Goal: Task Accomplishment & Management: Manage account settings

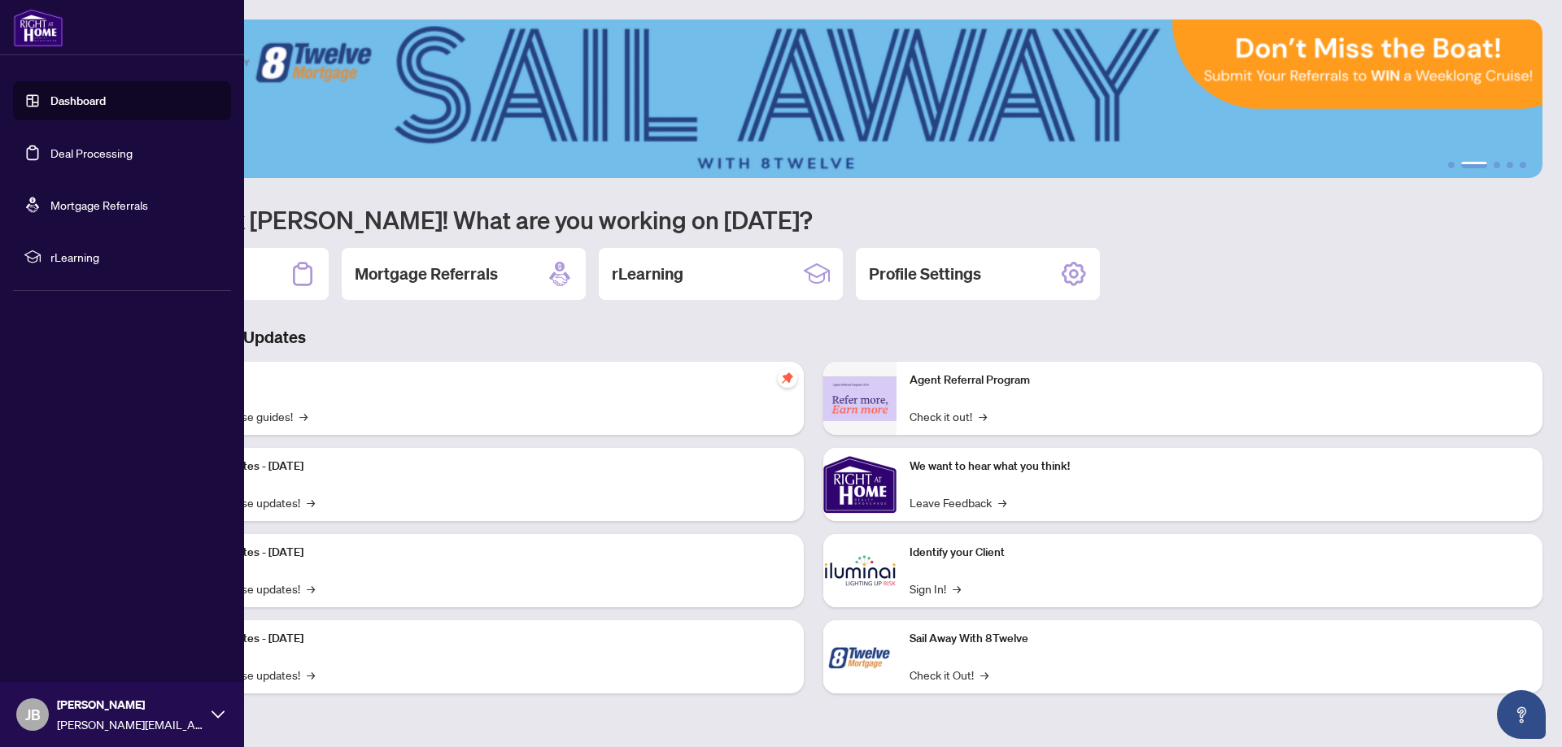
click at [50, 149] on link "Deal Processing" at bounding box center [91, 153] width 82 height 15
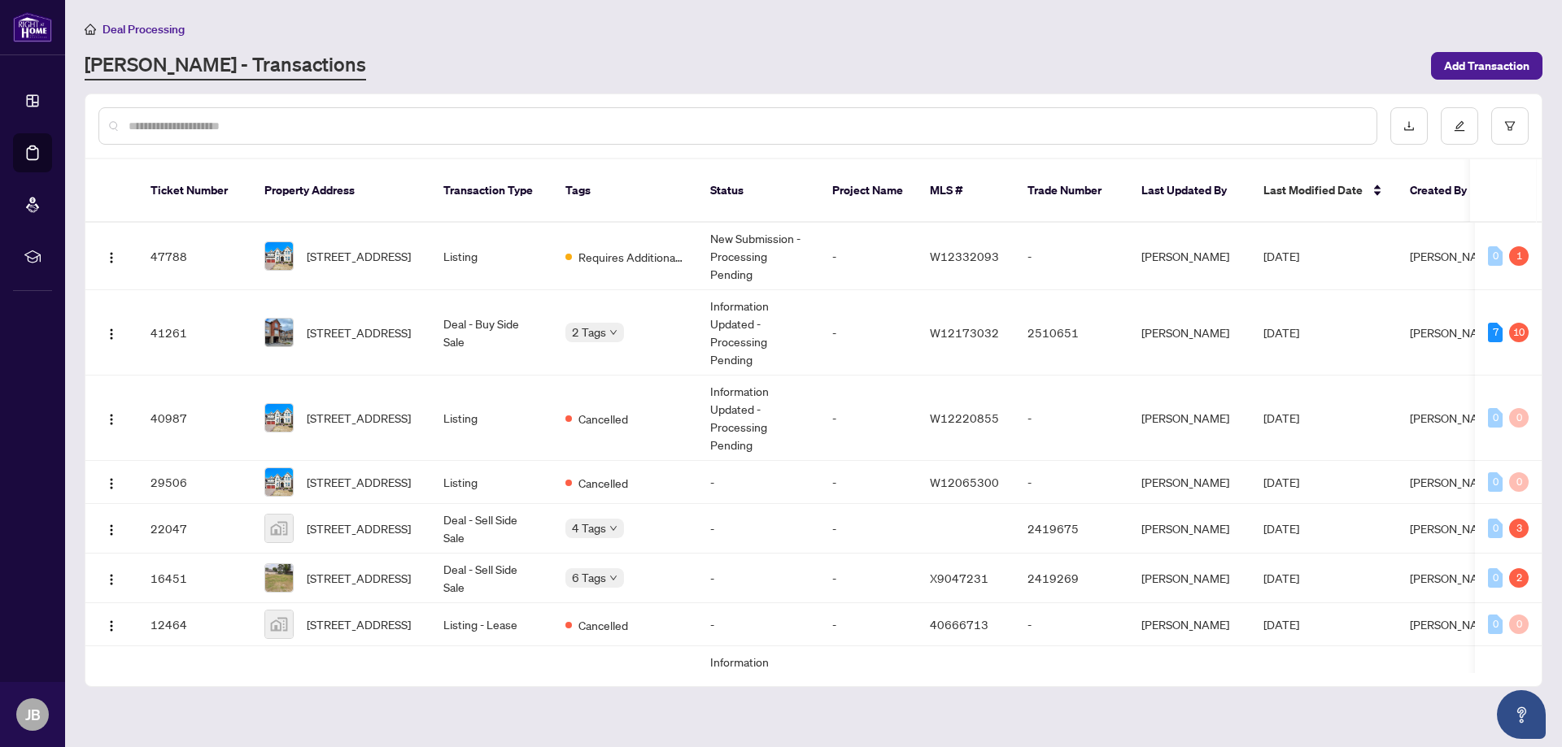
click at [872, 59] on div "[PERSON_NAME] - Transactions" at bounding box center [753, 65] width 1336 height 29
click at [626, 248] on span "Requires Additional Docs" at bounding box center [631, 257] width 106 height 18
click at [626, 230] on main "Deal Processing [PERSON_NAME] - Transactions Add Transaction Ticket Number Prop…" at bounding box center [813, 373] width 1496 height 747
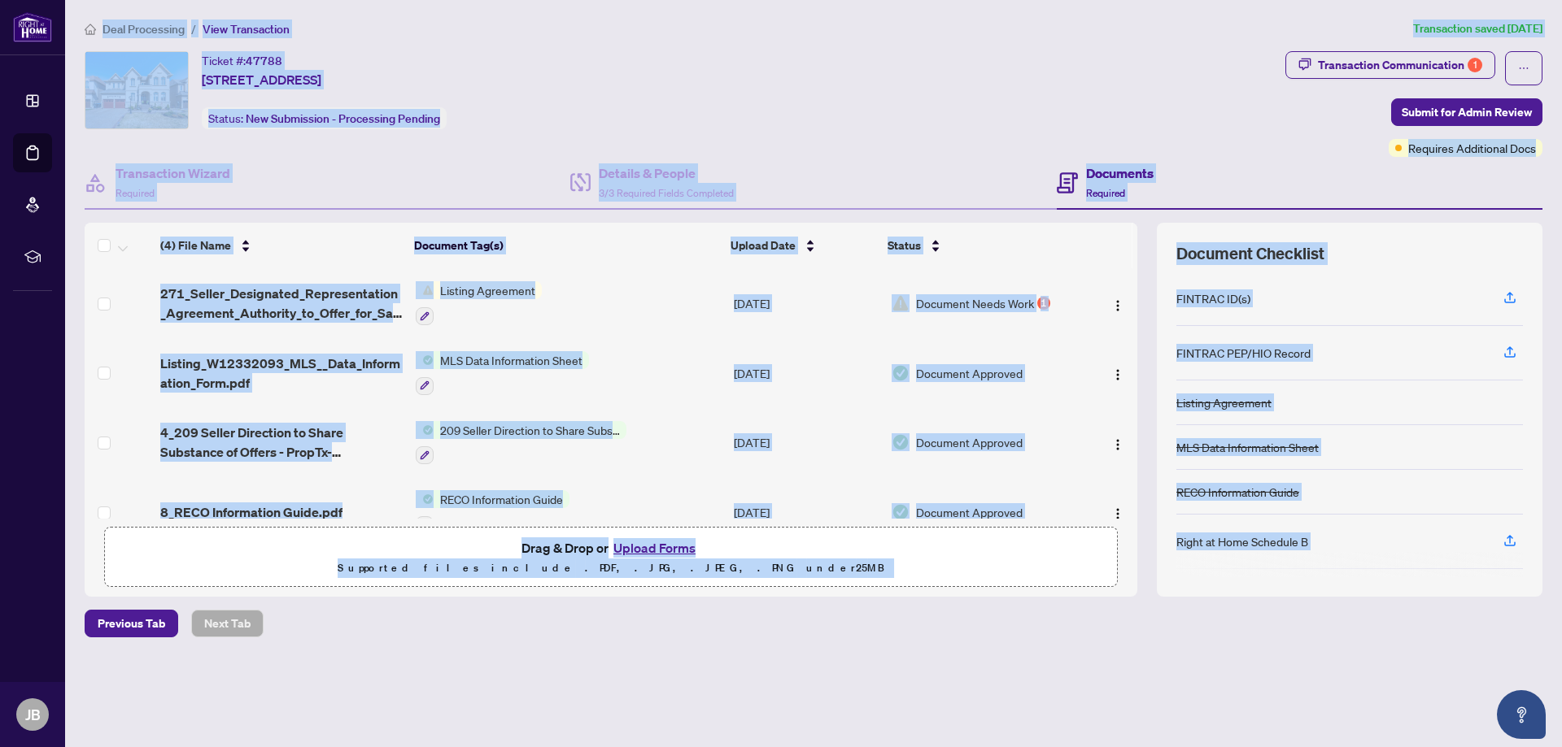
click at [877, 50] on div "Deal Processing / View Transaction Transaction saved [DATE] Ticket #: 47788 [ST…" at bounding box center [813, 357] width 1470 height 675
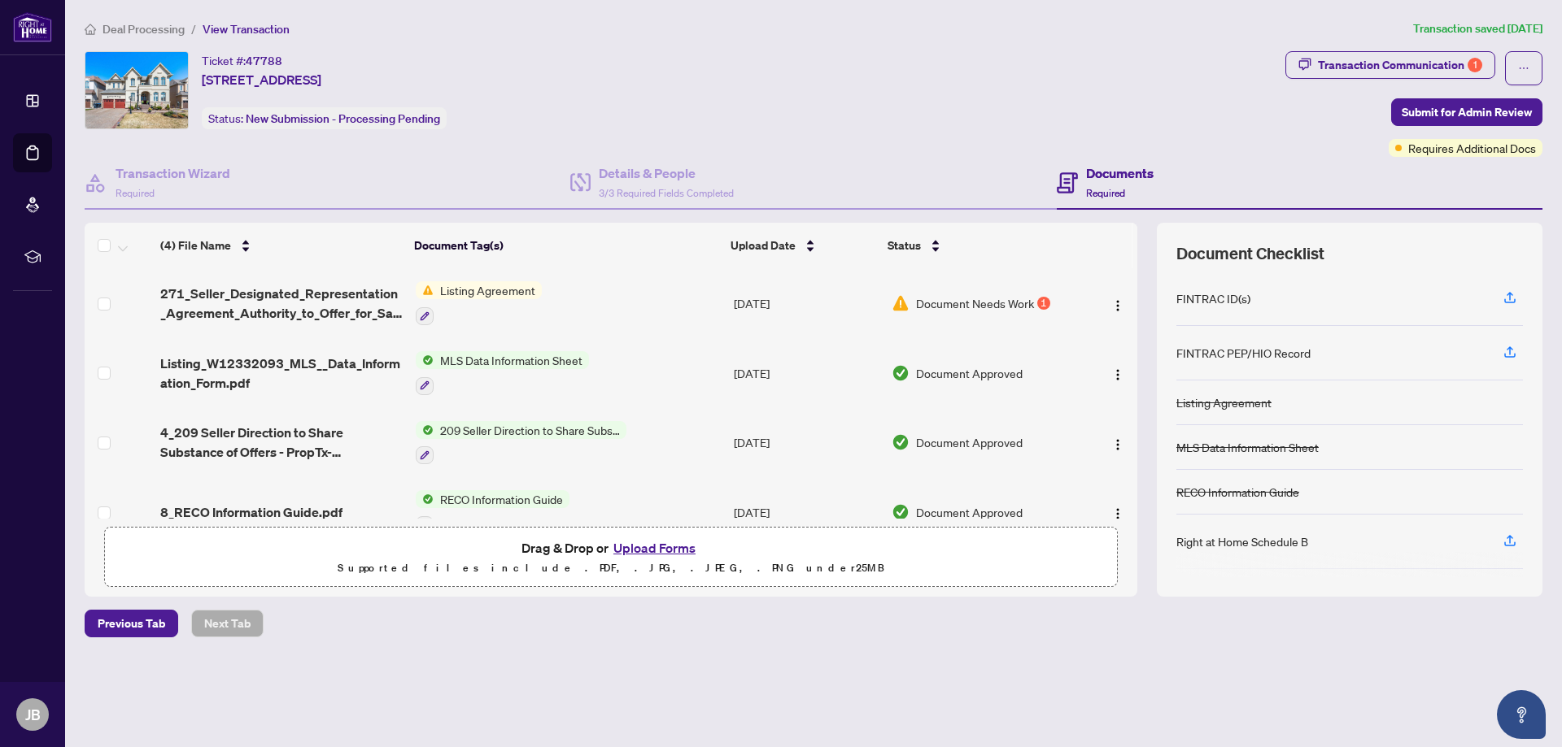
click at [982, 303] on span "Document Needs Work" at bounding box center [975, 303] width 118 height 18
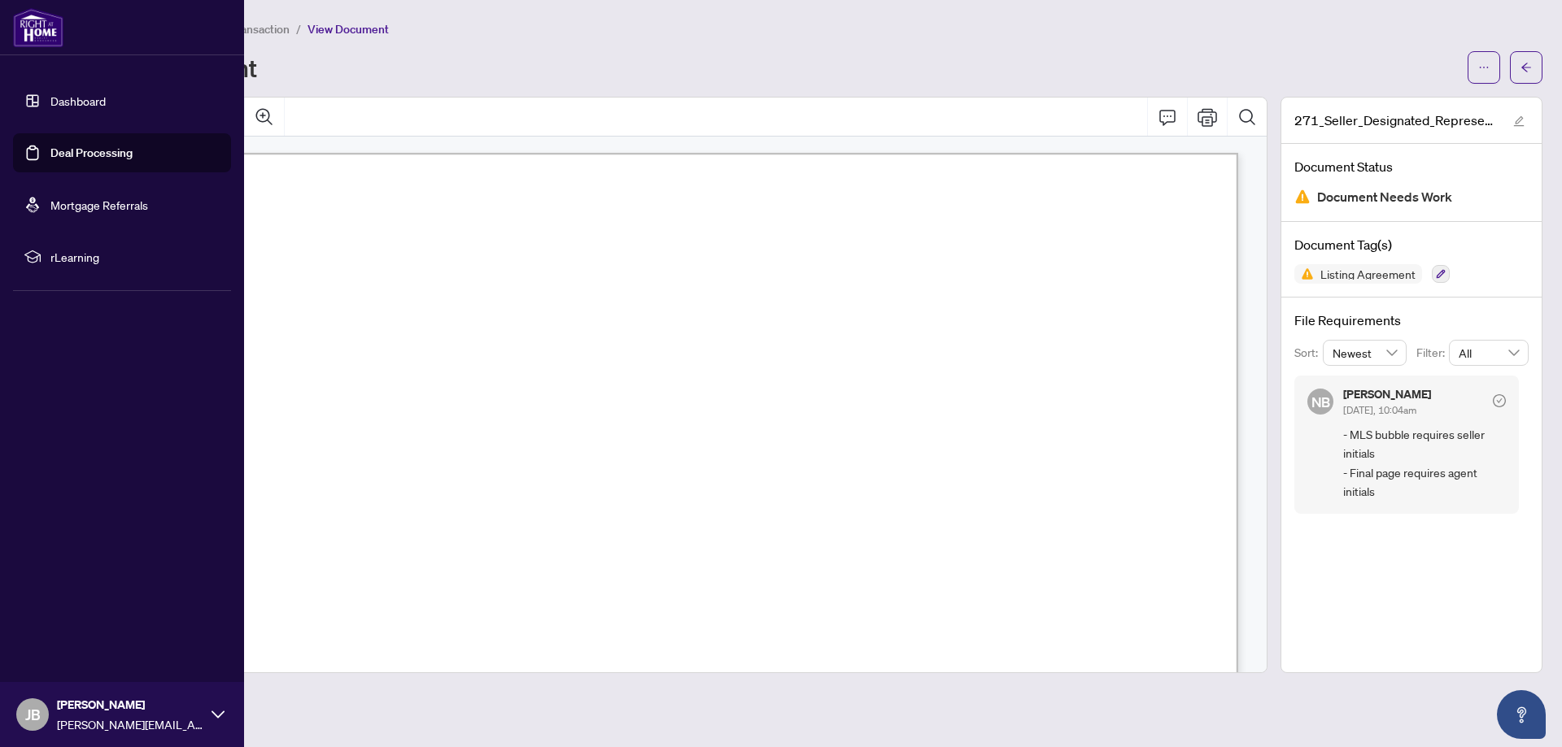
click at [73, 146] on link "Deal Processing" at bounding box center [91, 153] width 82 height 15
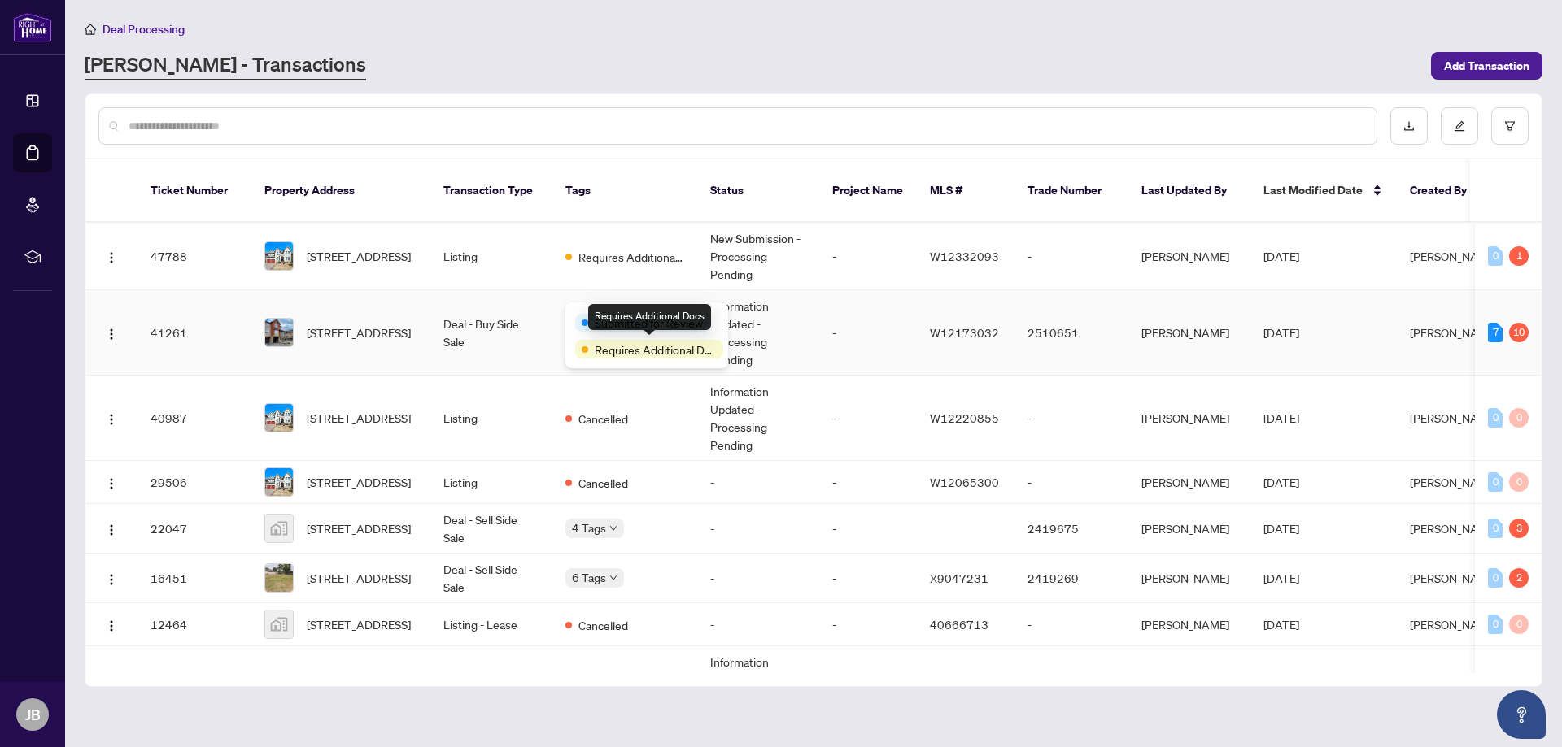
click at [601, 342] on span "Requires Additional Docs" at bounding box center [656, 350] width 122 height 18
click at [528, 312] on td "Deal - Buy Side Sale" at bounding box center [491, 332] width 122 height 85
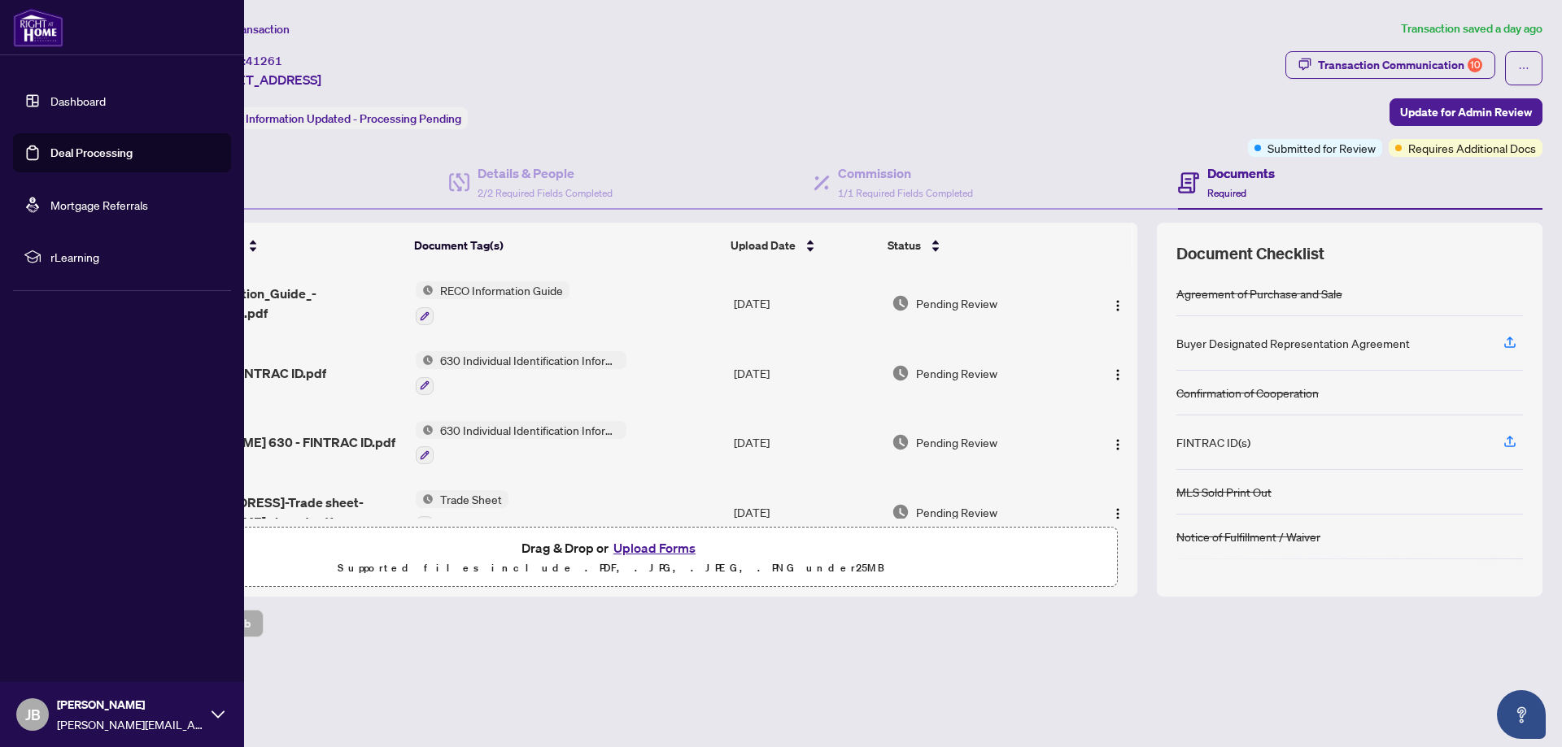
click at [50, 154] on link "Deal Processing" at bounding box center [91, 153] width 82 height 15
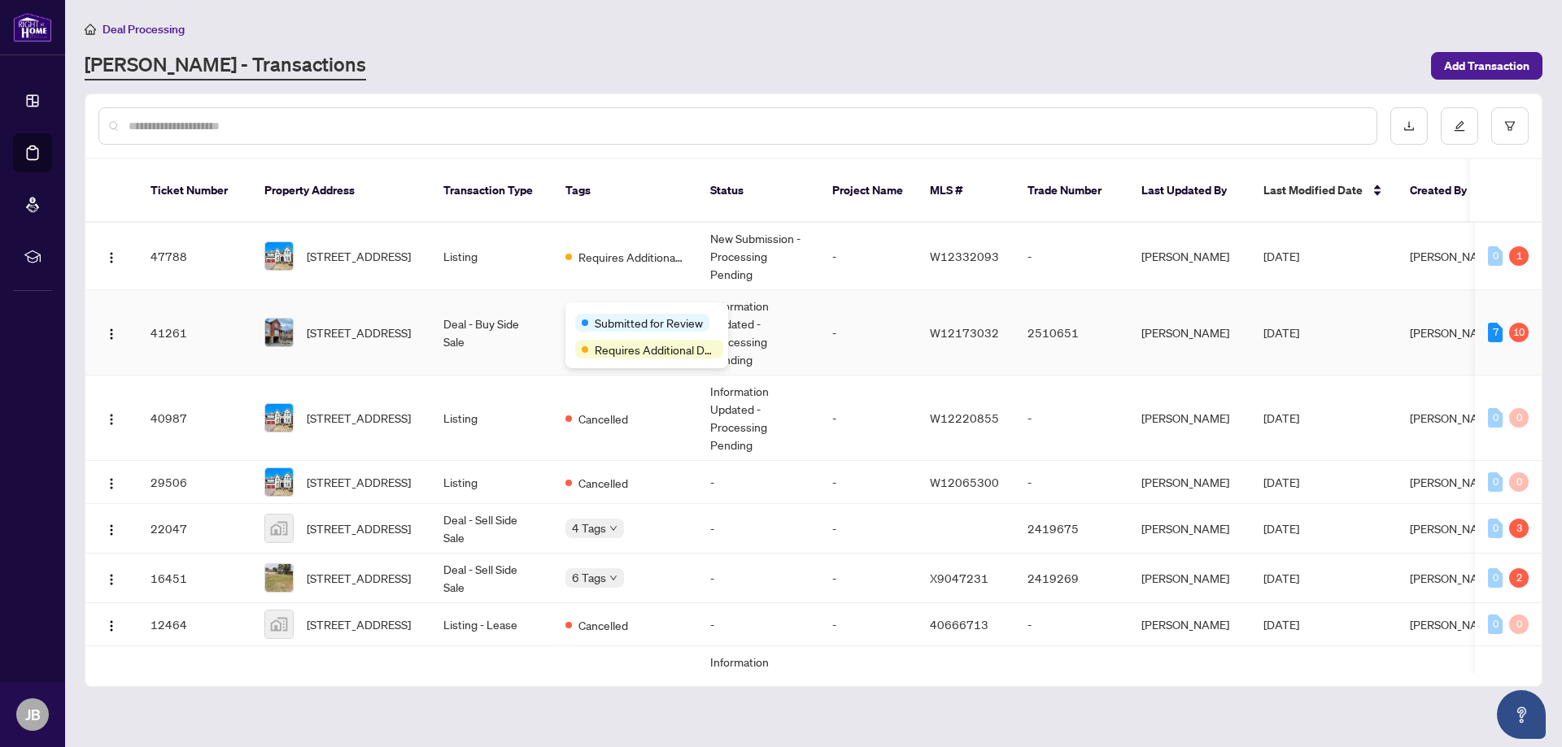
click at [604, 312] on div "Submitted for Review" at bounding box center [646, 322] width 143 height 20
click at [521, 315] on td "Deal - Buy Side Sale" at bounding box center [491, 332] width 122 height 85
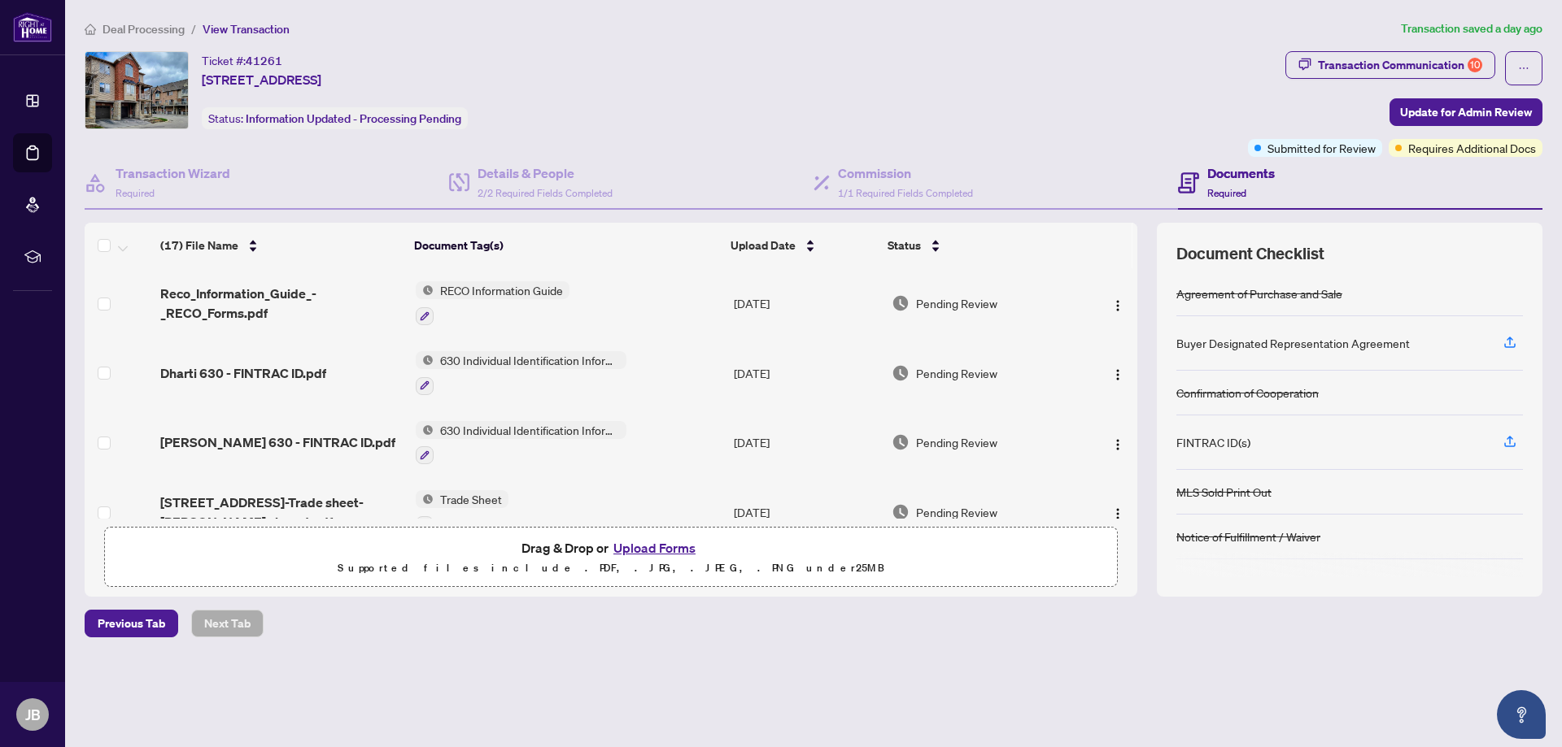
click at [956, 109] on div "Ticket #: 41261 [STREET_ADDRESS] Status: Information Updated - Processing Pendi…" at bounding box center [663, 90] width 1157 height 78
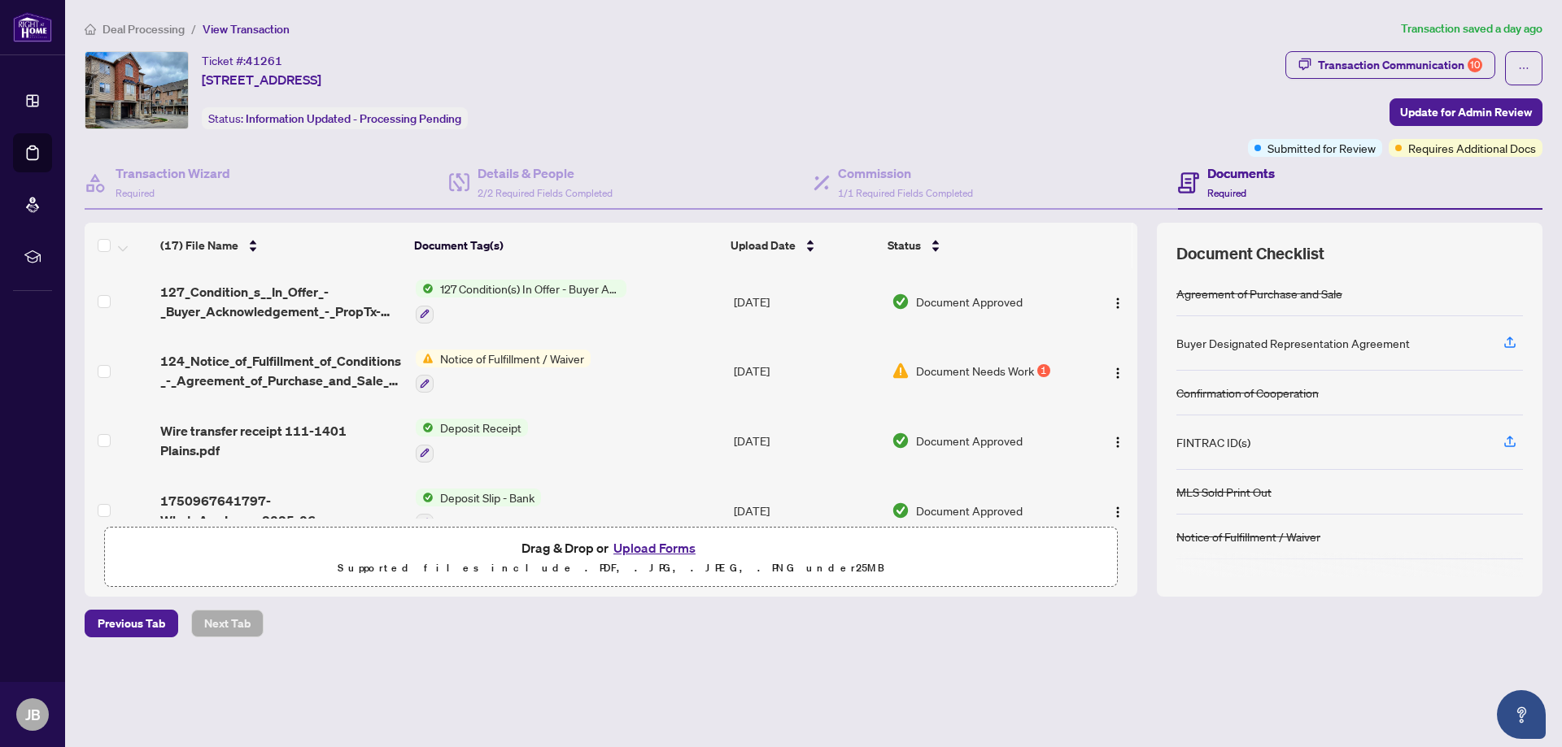
scroll to position [917, 0]
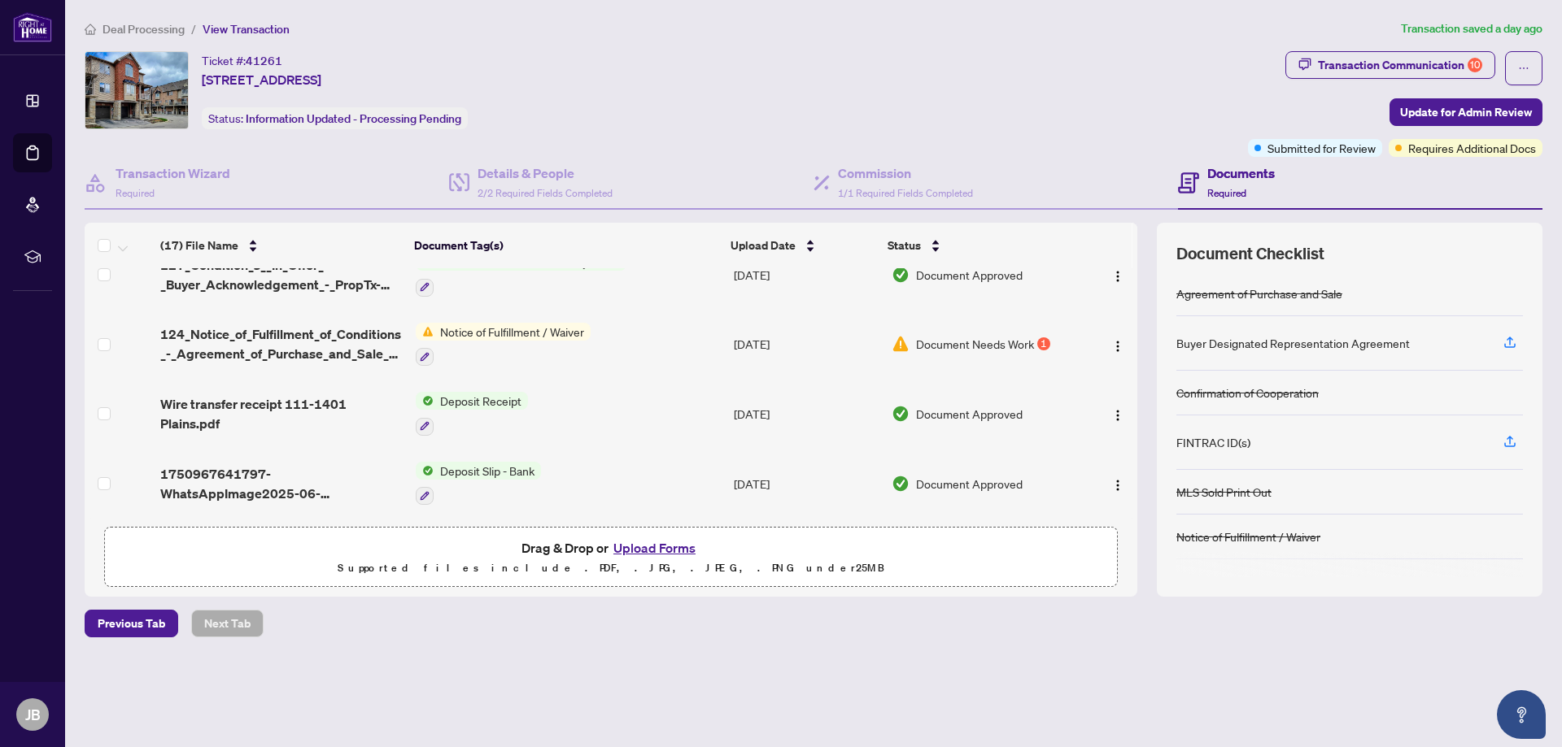
click at [1017, 337] on span "Document Needs Work" at bounding box center [975, 344] width 118 height 18
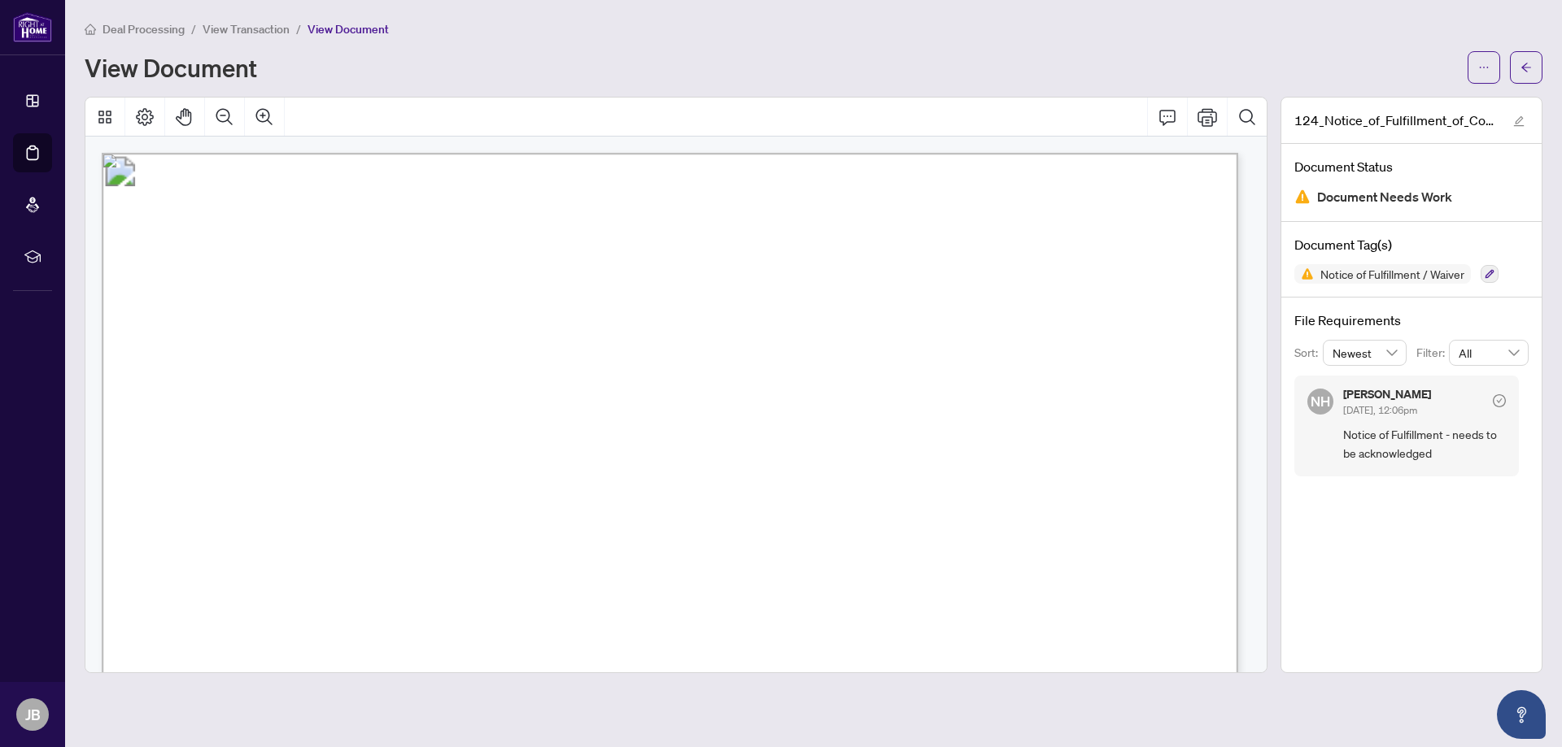
click at [268, 24] on span "View Transaction" at bounding box center [246, 29] width 87 height 15
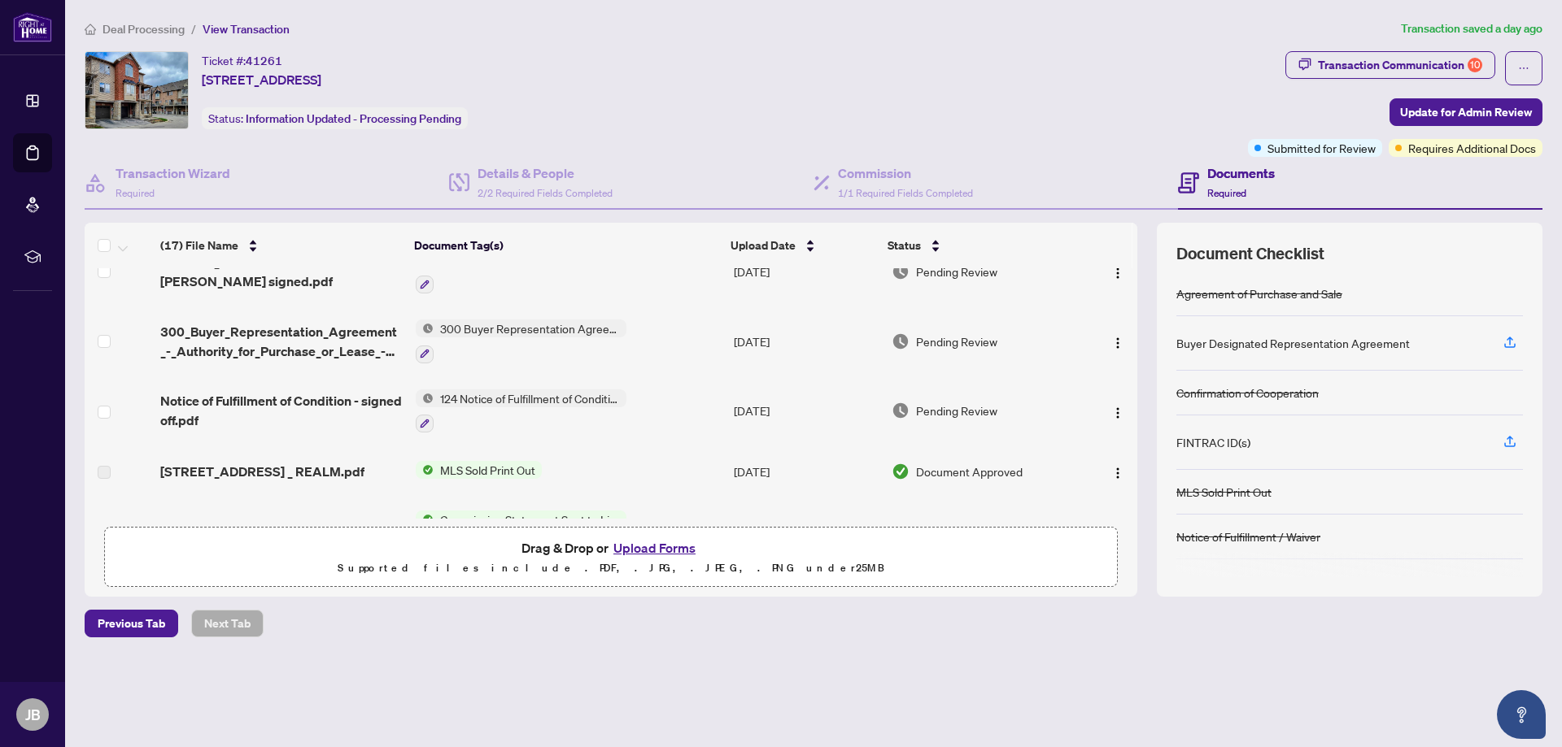
scroll to position [266, 0]
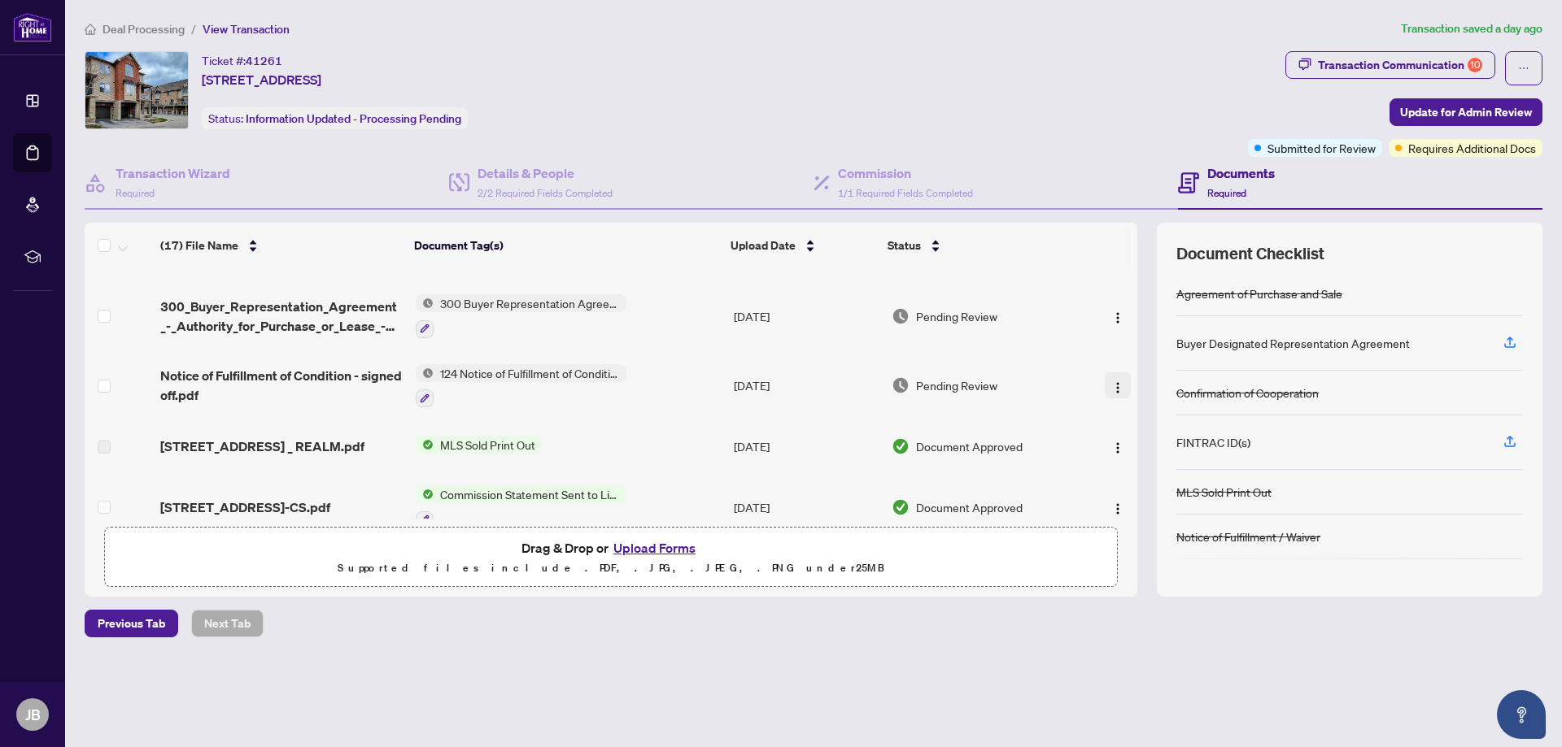
click at [1111, 386] on img "button" at bounding box center [1117, 387] width 13 height 13
click at [1091, 107] on div "Ticket #: 41261 [STREET_ADDRESS] Status: Information Updated - Processing Pendi…" at bounding box center [663, 90] width 1157 height 78
click at [1427, 59] on div "Transaction Communication 10" at bounding box center [1400, 65] width 164 height 26
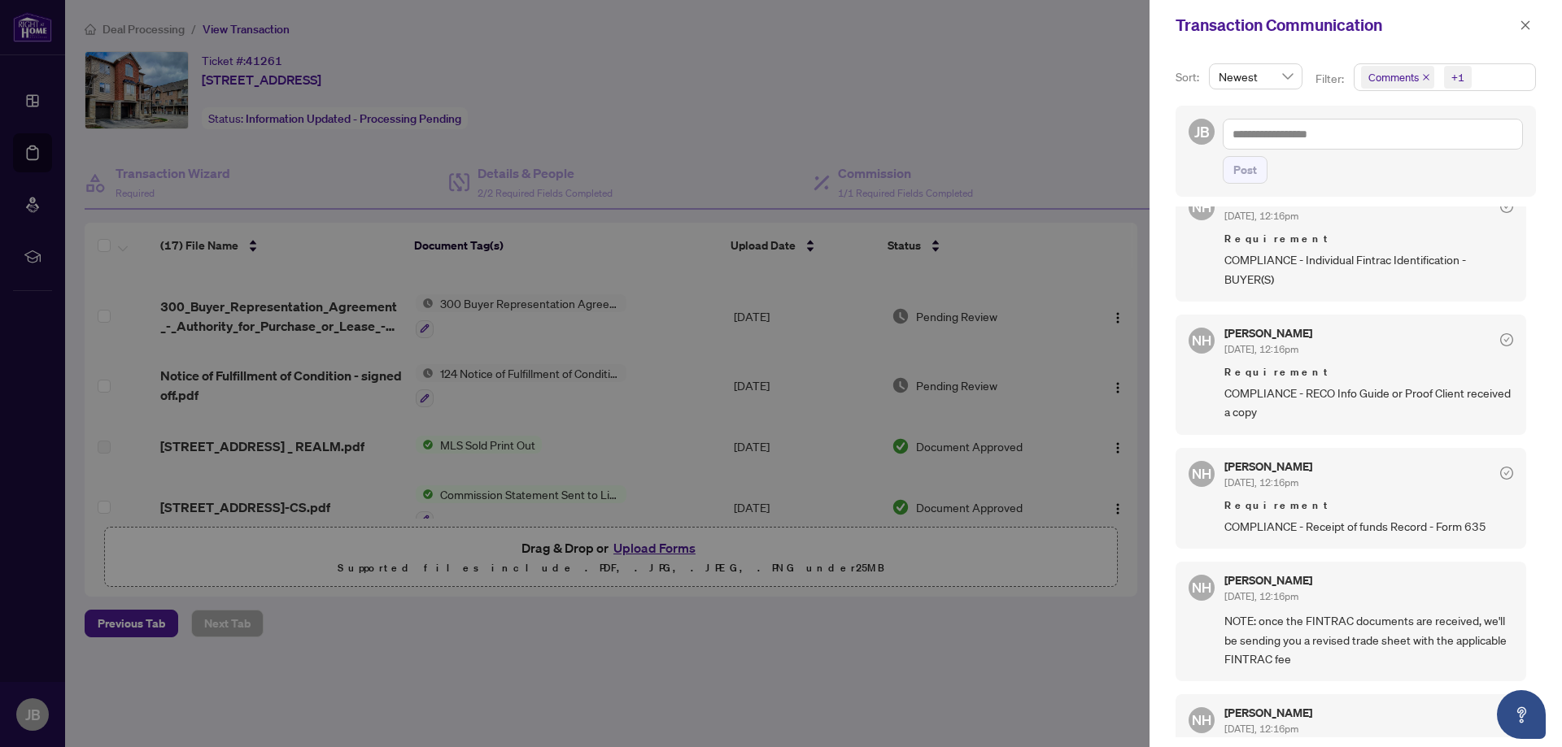
scroll to position [491, 0]
click at [1522, 28] on icon "close" at bounding box center [1524, 25] width 11 height 11
